Goal: Task Accomplishment & Management: Use online tool/utility

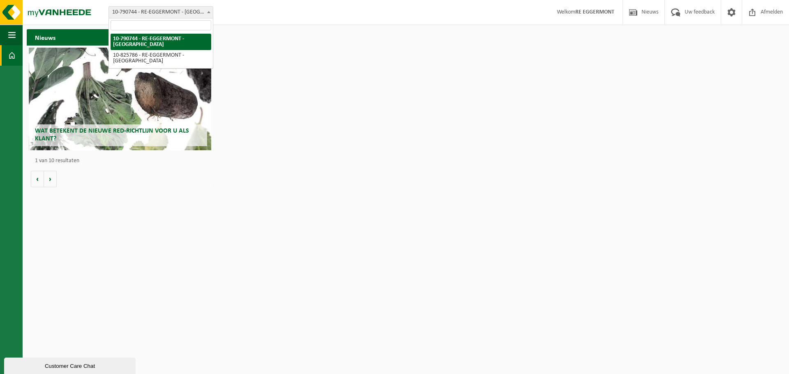
click at [180, 9] on span "10-790744 - RE-EGGERMONT - [GEOGRAPHIC_DATA]" at bounding box center [161, 12] width 104 height 11
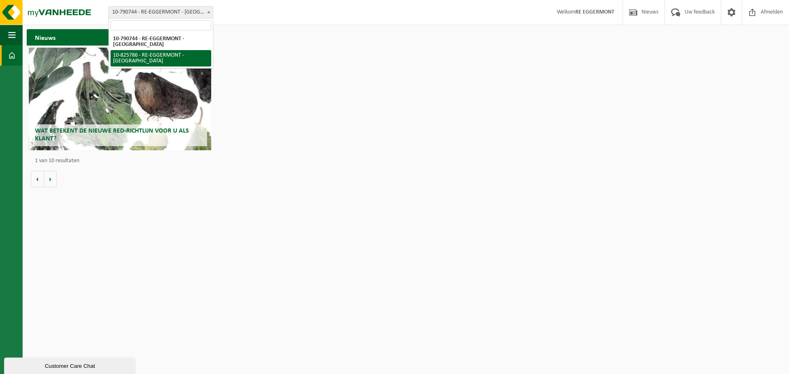
select select "85462"
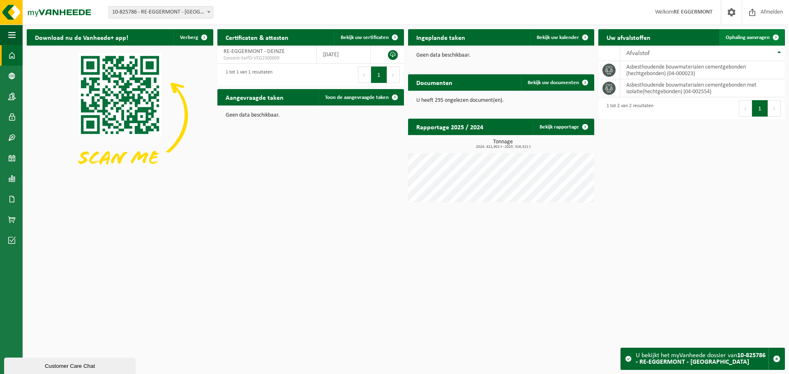
click at [753, 35] on span "Ophaling aanvragen" at bounding box center [747, 37] width 44 height 5
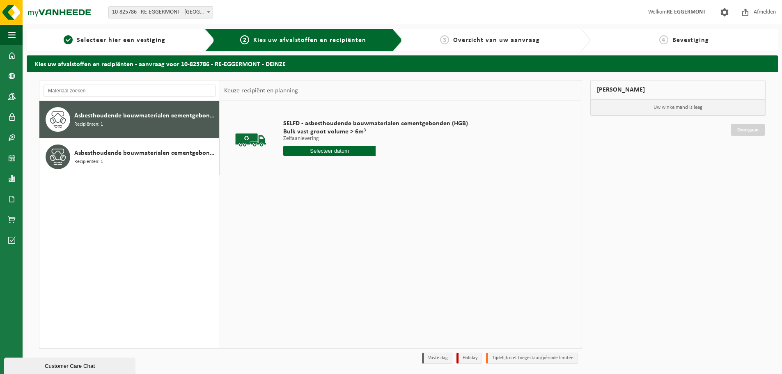
click at [336, 152] on input "text" at bounding box center [329, 151] width 92 height 10
click at [320, 250] on div "27" at bounding box center [320, 250] width 14 height 13
type input "Van 2025-08-27"
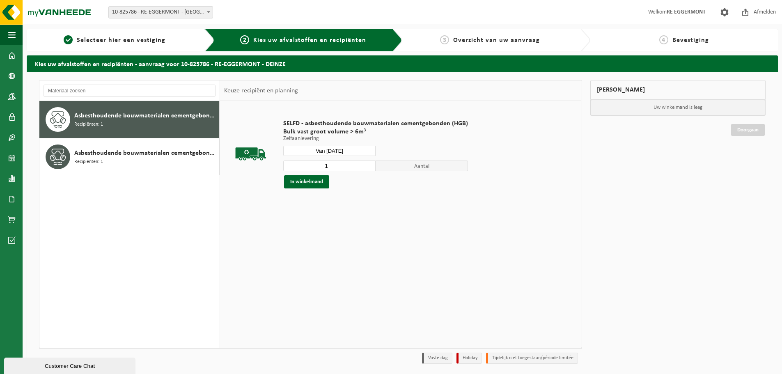
click at [367, 162] on input "1" at bounding box center [329, 166] width 92 height 11
type input "2"
click at [368, 163] on input "2" at bounding box center [329, 166] width 92 height 11
click at [311, 183] on button "In winkelmand" at bounding box center [306, 181] width 45 height 13
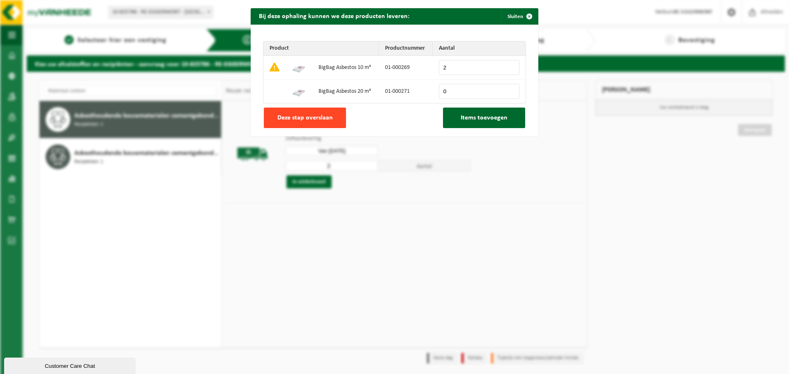
click at [309, 115] on span "Deze stap overslaan" at bounding box center [304, 118] width 55 height 7
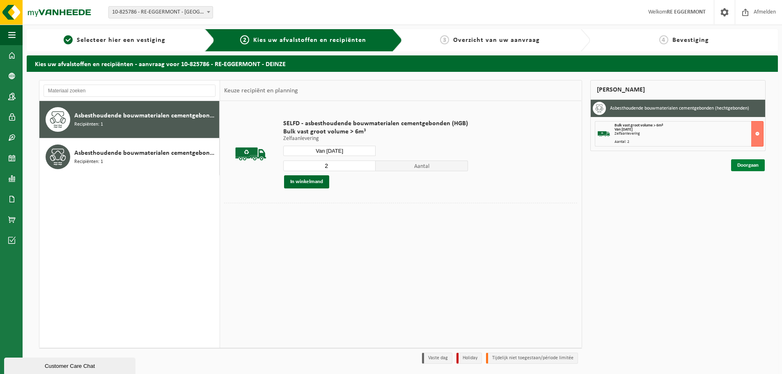
click at [754, 164] on link "Doorgaan" at bounding box center [748, 165] width 34 height 12
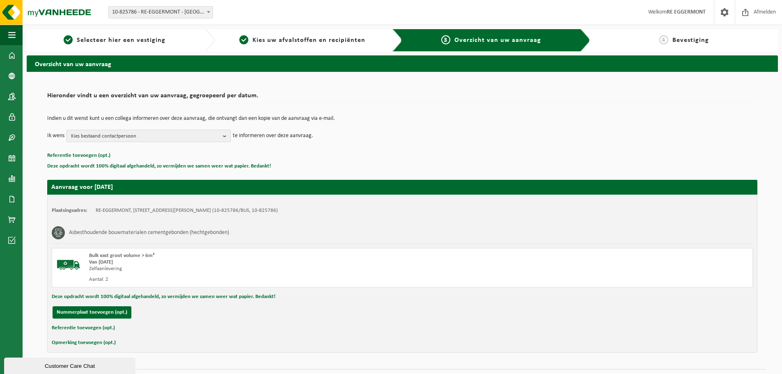
click at [165, 135] on span "Kies bestaand contactpersoon" at bounding box center [145, 136] width 149 height 12
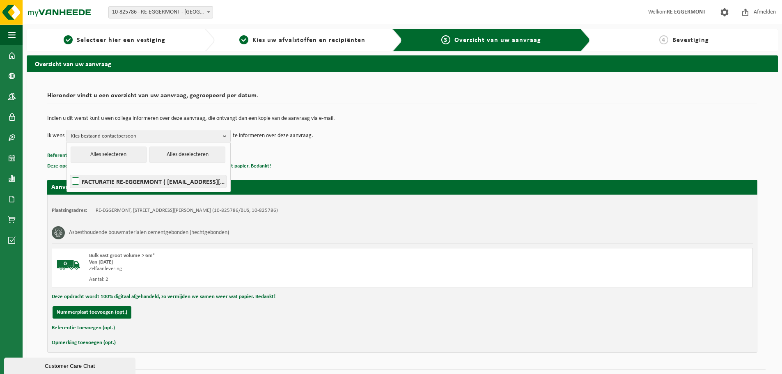
click at [72, 181] on label "FACTURATIE RE-EGGERMONT ( facturatie@re-eggermont.be )" at bounding box center [148, 181] width 156 height 12
click at [69, 171] on input "FACTURATIE RE-EGGERMONT ( facturatie@re-eggermont.be )" at bounding box center [69, 171] width 0 height 0
checkbox input "true"
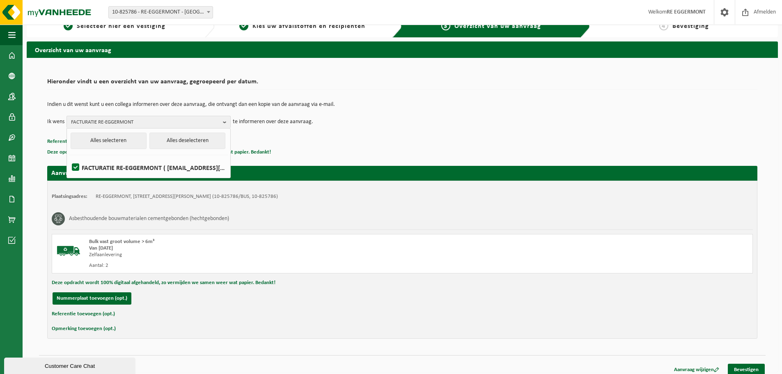
scroll to position [20, 0]
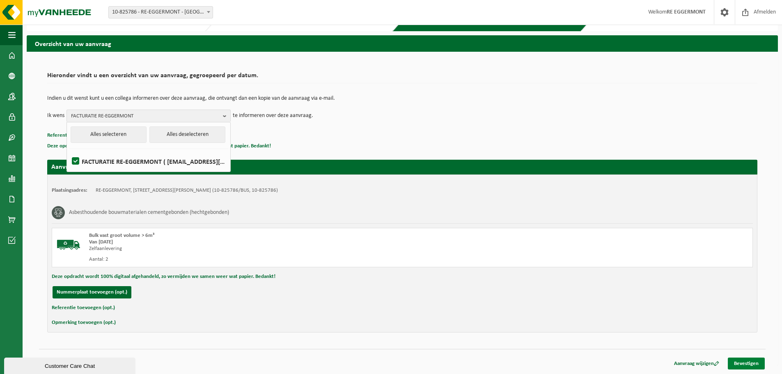
drag, startPoint x: 755, startPoint y: 362, endPoint x: 709, endPoint y: 361, distance: 46.0
click at [754, 362] on link "Bevestigen" at bounding box center [746, 364] width 37 height 12
